Goal: Task Accomplishment & Management: Manage account settings

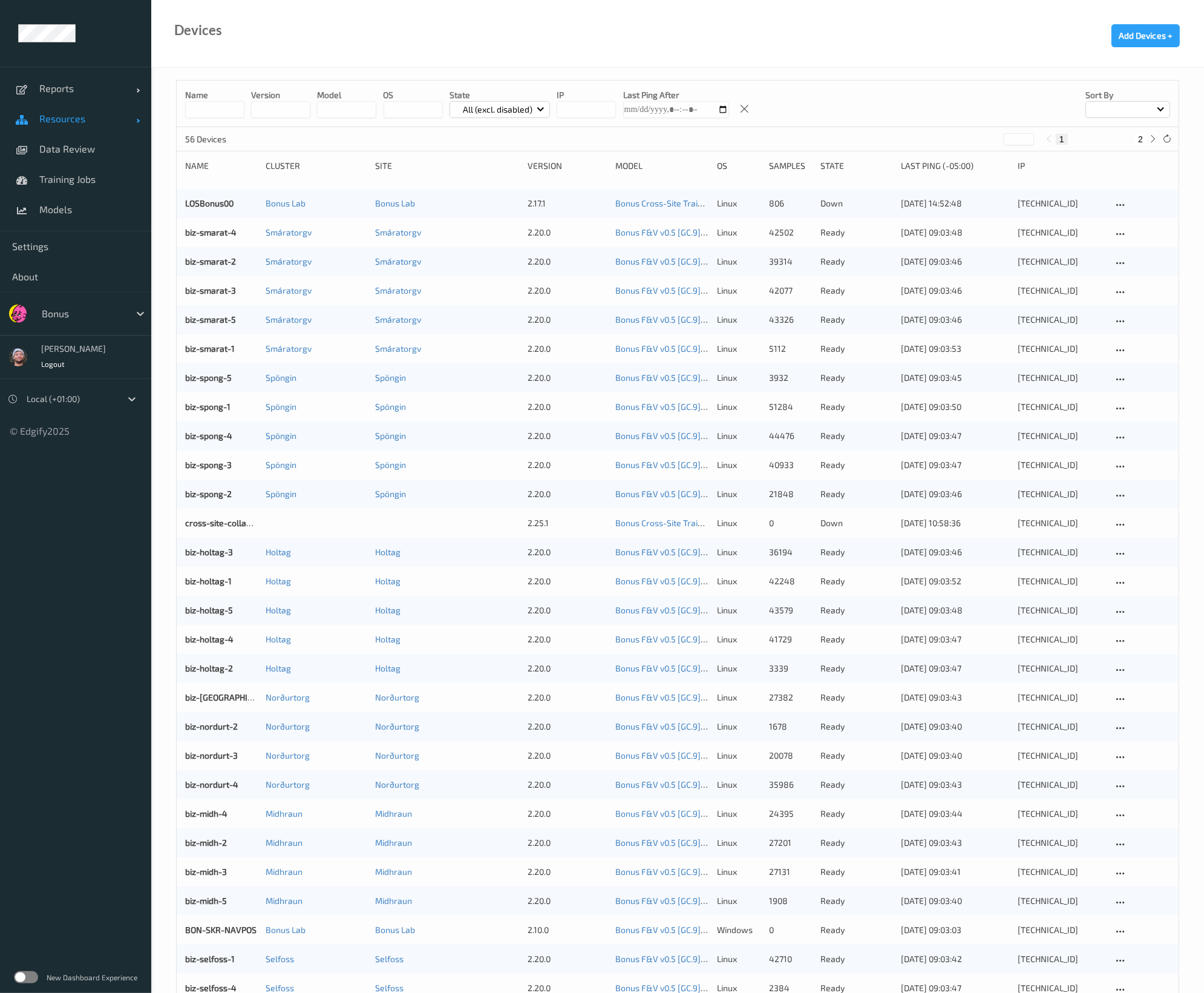
click at [87, 123] on span "Resources" at bounding box center [87, 119] width 97 height 12
click at [89, 157] on link "Devices" at bounding box center [76, 149] width 151 height 30
click at [205, 105] on input at bounding box center [215, 110] width 59 height 17
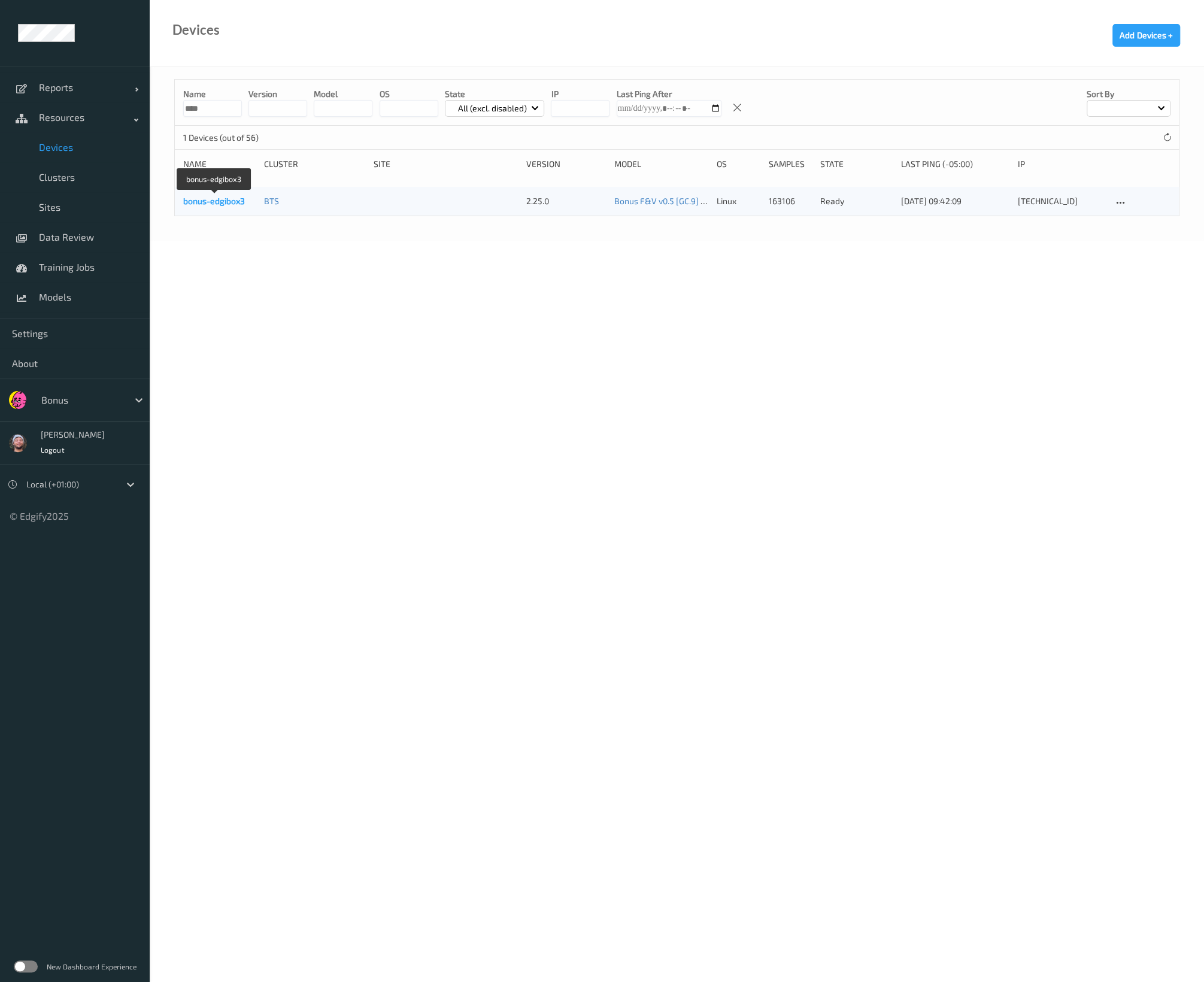
type input "****"
click at [188, 195] on link "bonus-edgibox3" at bounding box center [214, 201] width 62 height 10
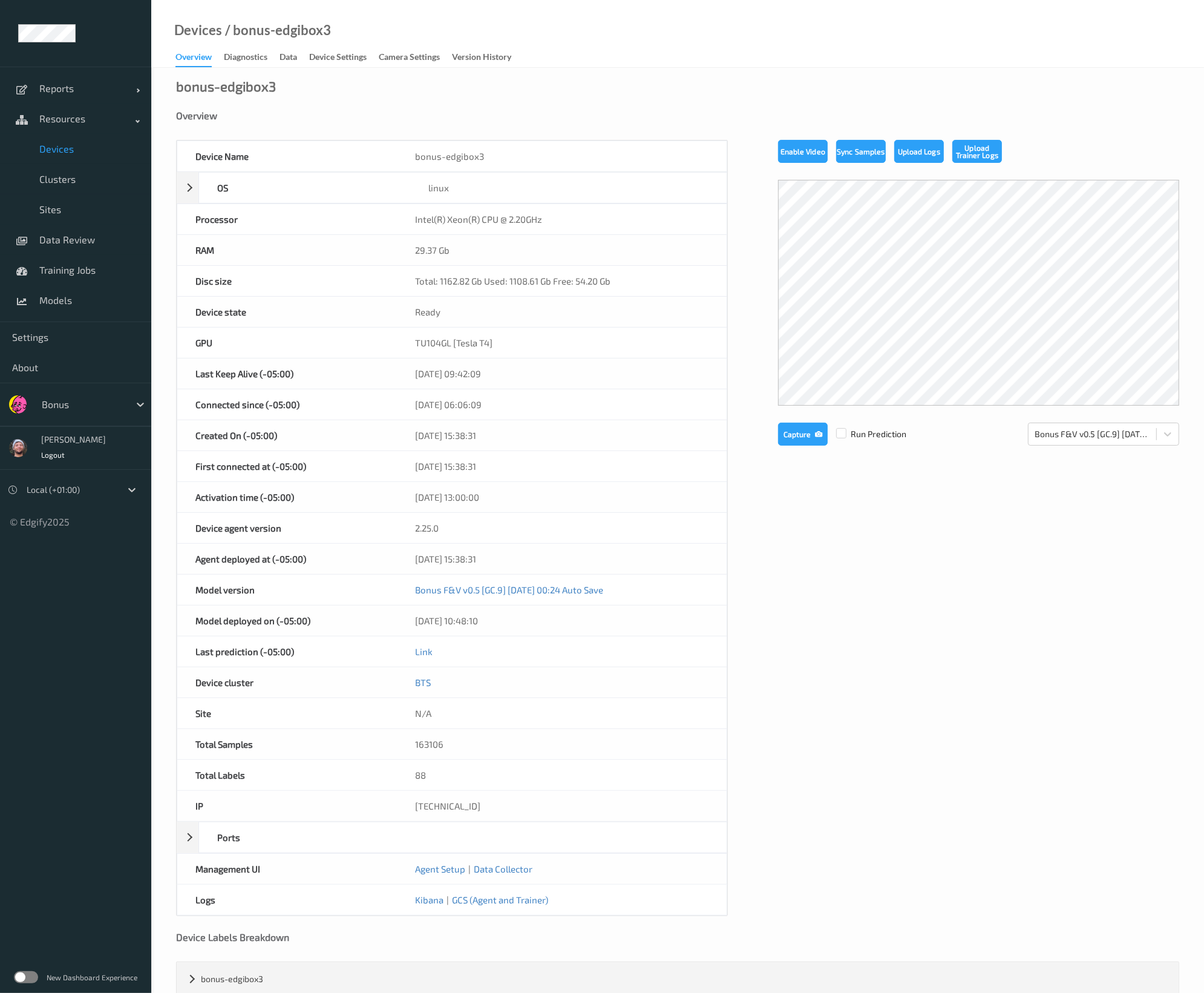
click at [276, 61] on link "Diagnostics" at bounding box center [251, 57] width 55 height 17
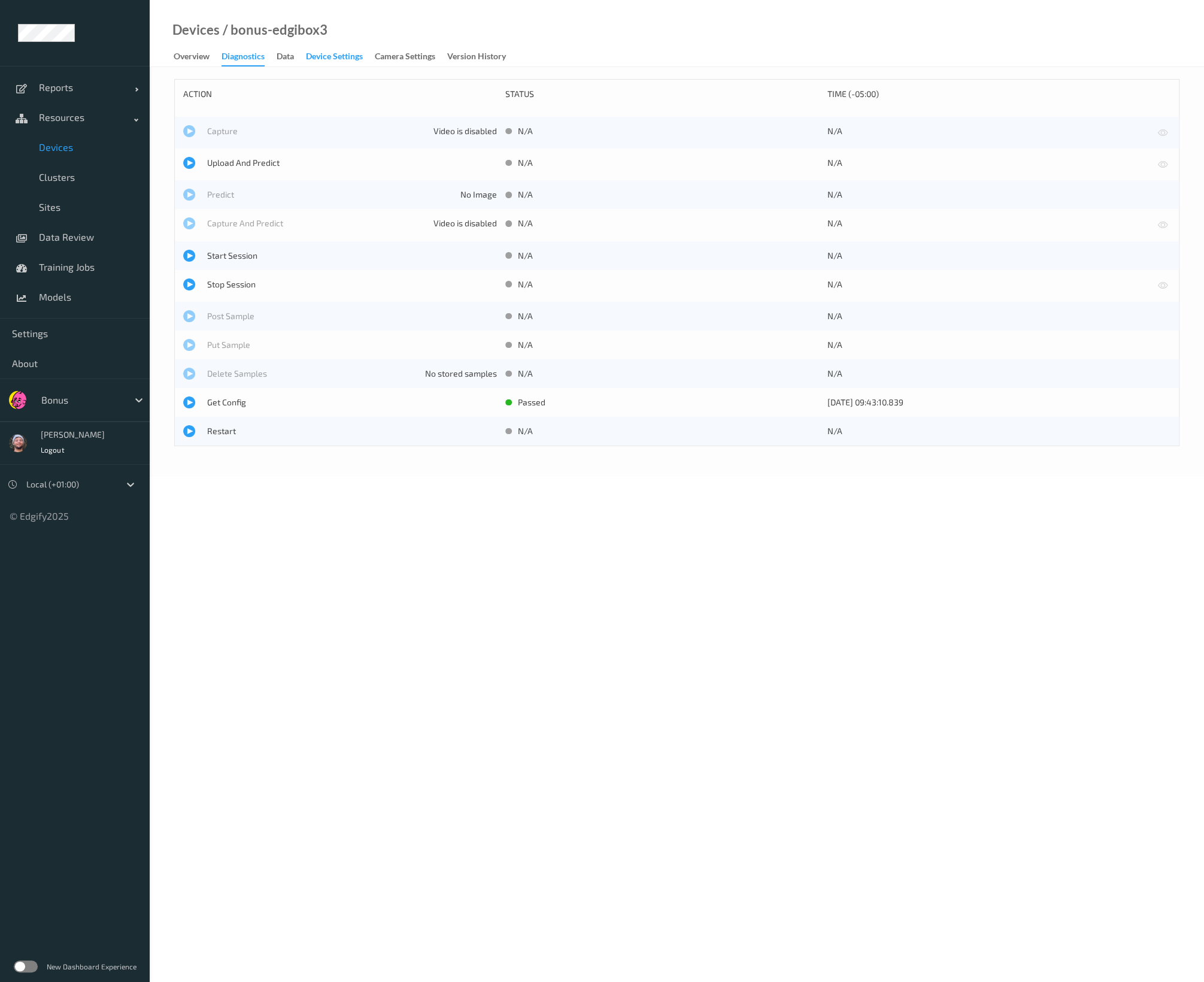
click at [359, 61] on div "Device Settings" at bounding box center [334, 57] width 57 height 15
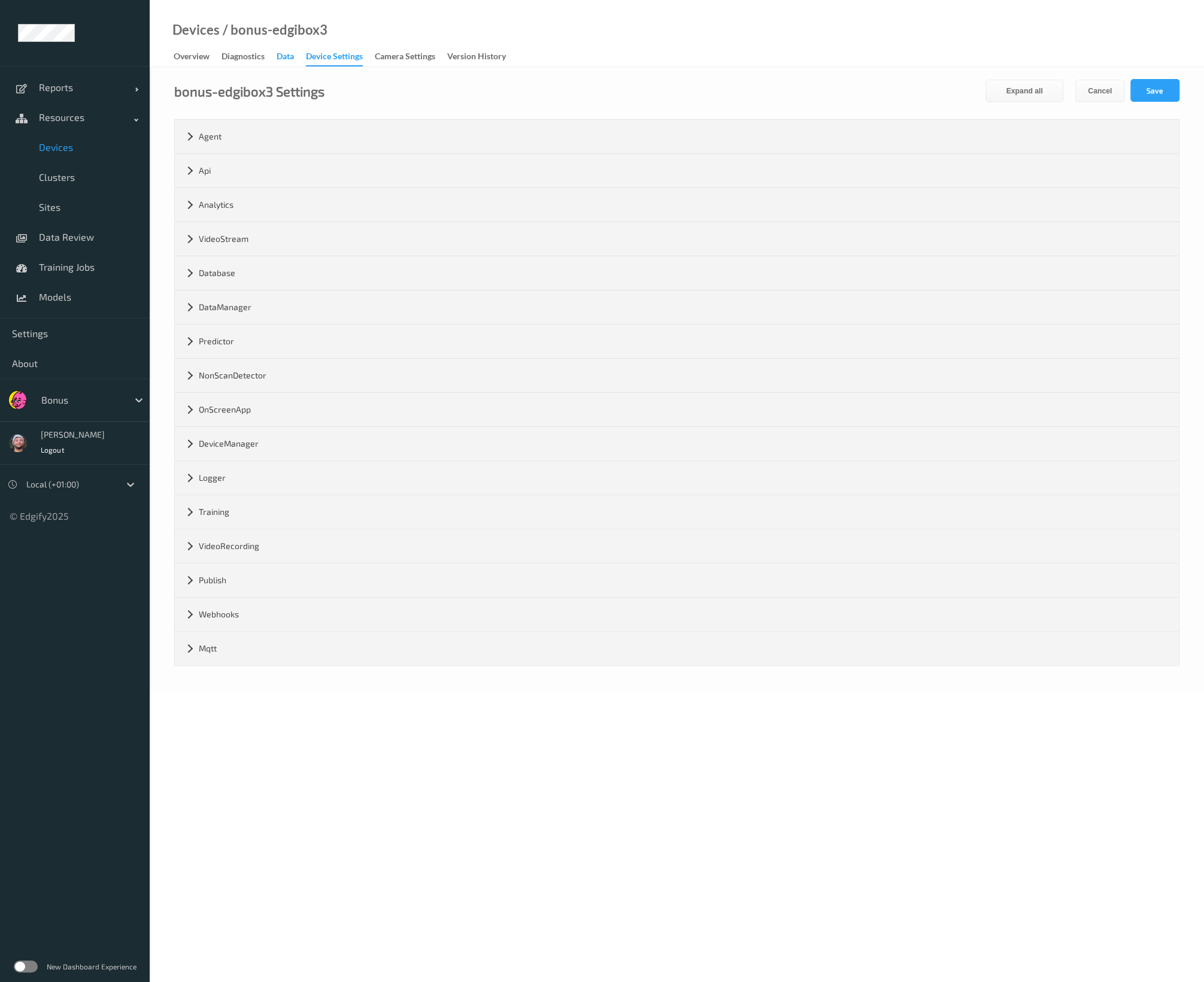
click at [285, 61] on div "Data" at bounding box center [285, 57] width 17 height 15
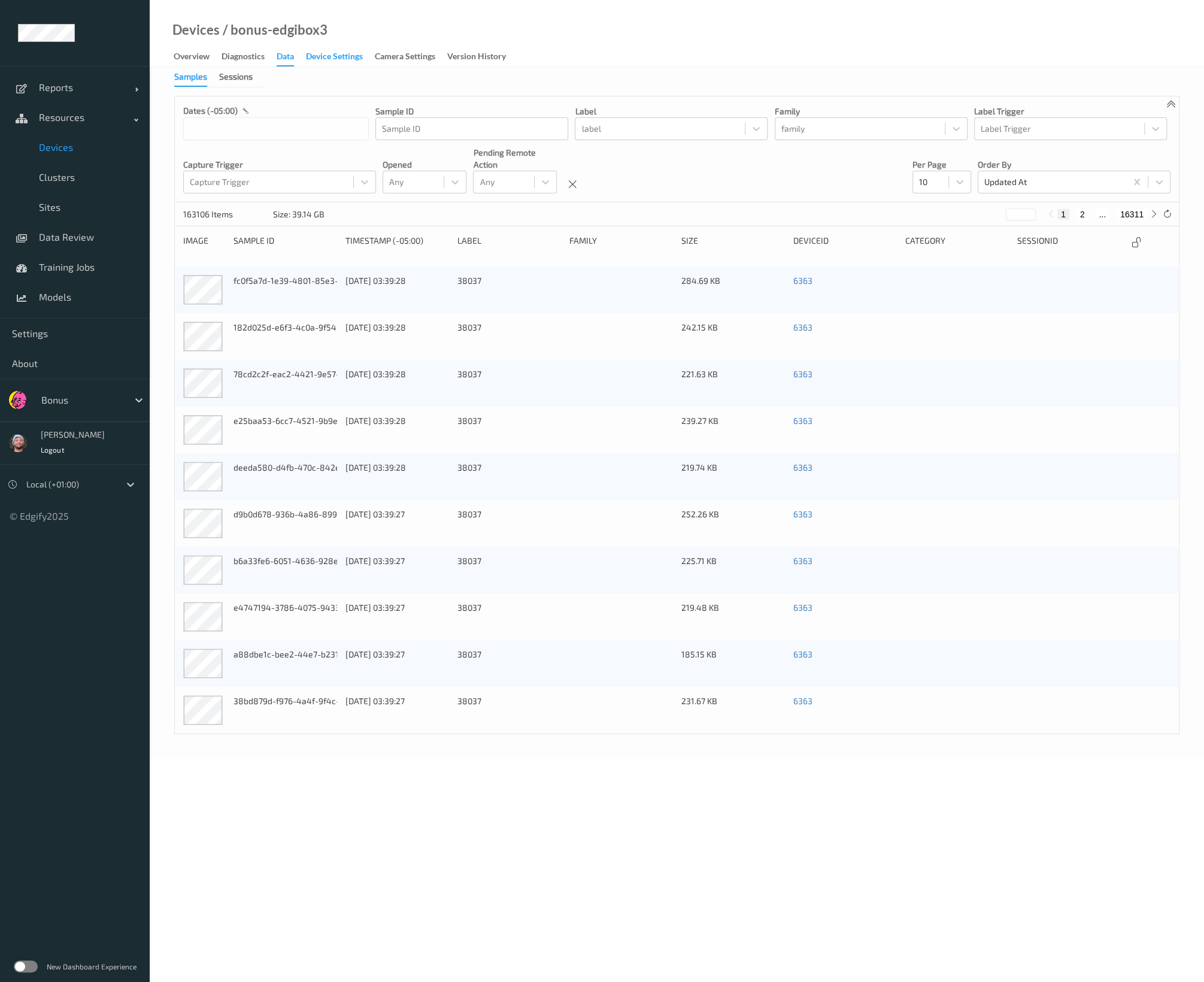
click at [358, 62] on div "Device Settings" at bounding box center [334, 57] width 57 height 15
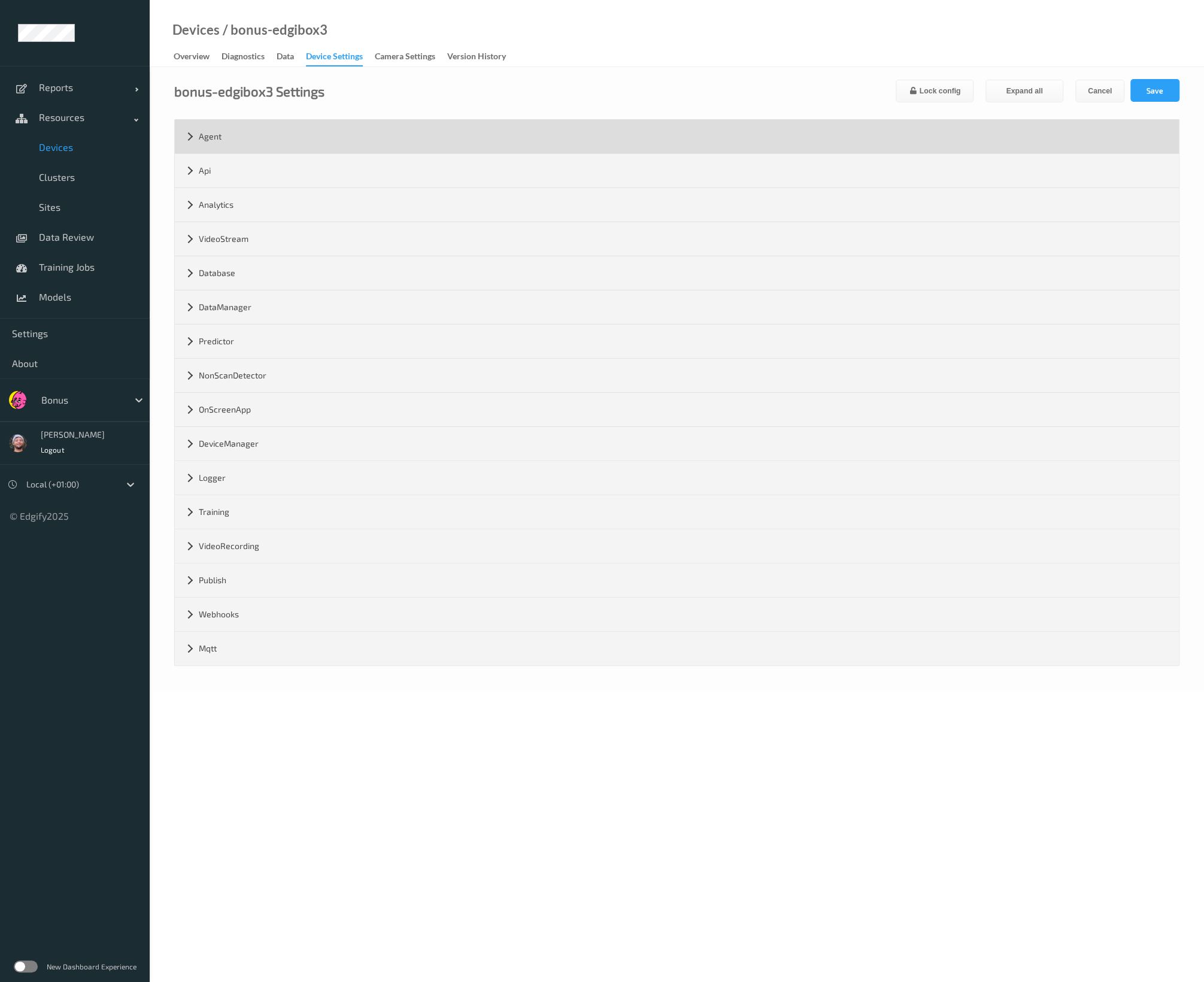
click at [219, 133] on div "Agent" at bounding box center [677, 137] width 1004 height 34
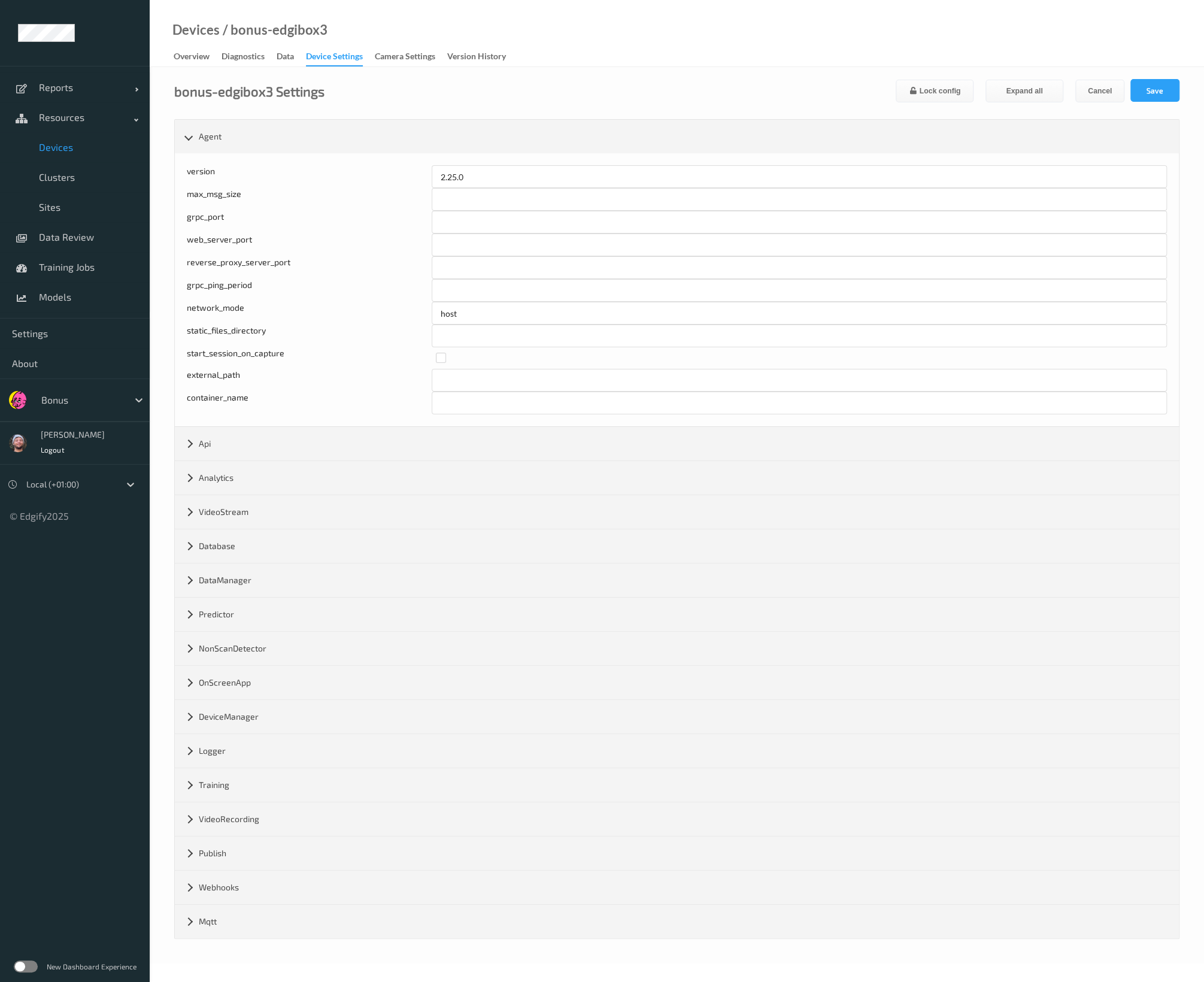
click at [569, 95] on div "bonus-edgibox3 Settings Lock config Expand all Cancel Save" at bounding box center [677, 90] width 1005 height 23
click at [57, 330] on span "Settings" at bounding box center [75, 334] width 126 height 12
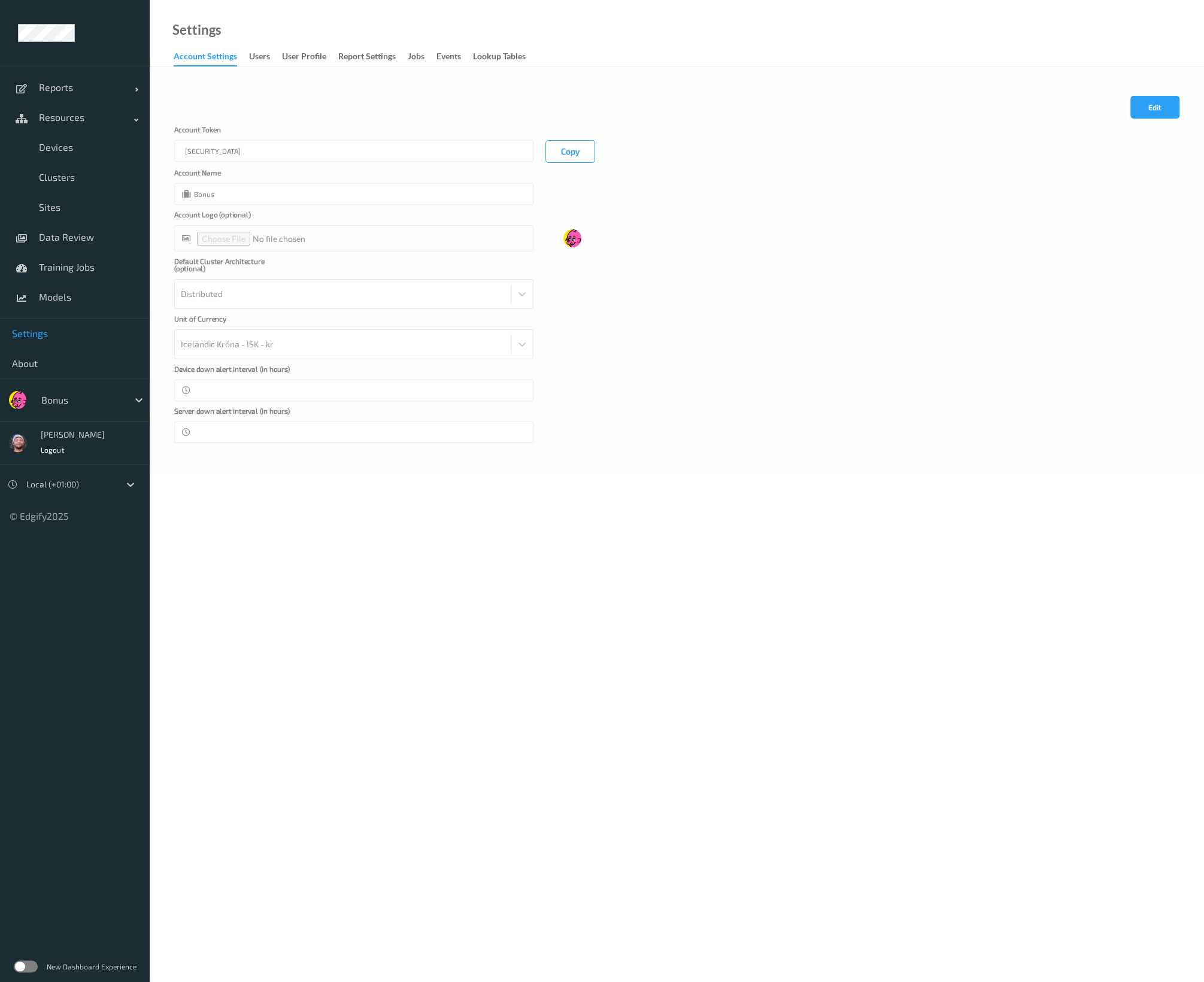
scroll to position [0, 236]
click at [641, 165] on form "Cancel Edit Save Account [AUTH_TOKEN] Copy Account Name Bonus Account Logo (opt…" at bounding box center [677, 269] width 1005 height 347
